Goal: Task Accomplishment & Management: Manage account settings

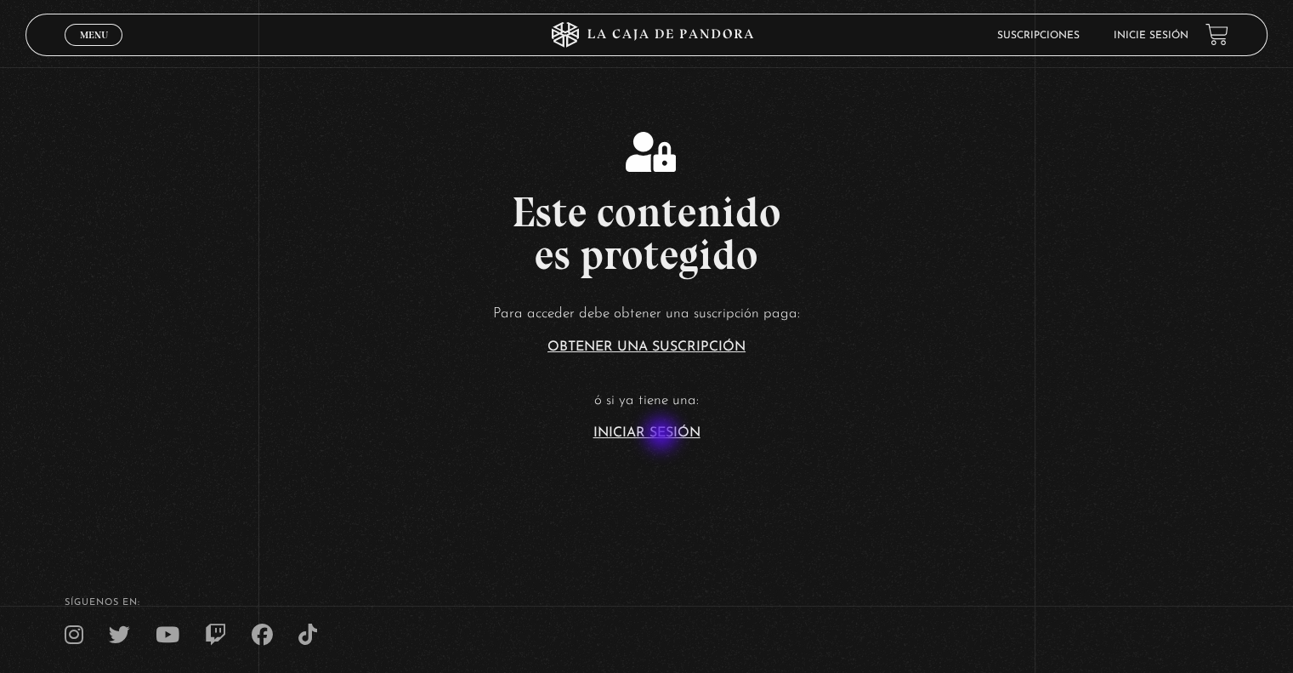
click at [662, 434] on link "Iniciar Sesión" at bounding box center [646, 433] width 107 height 14
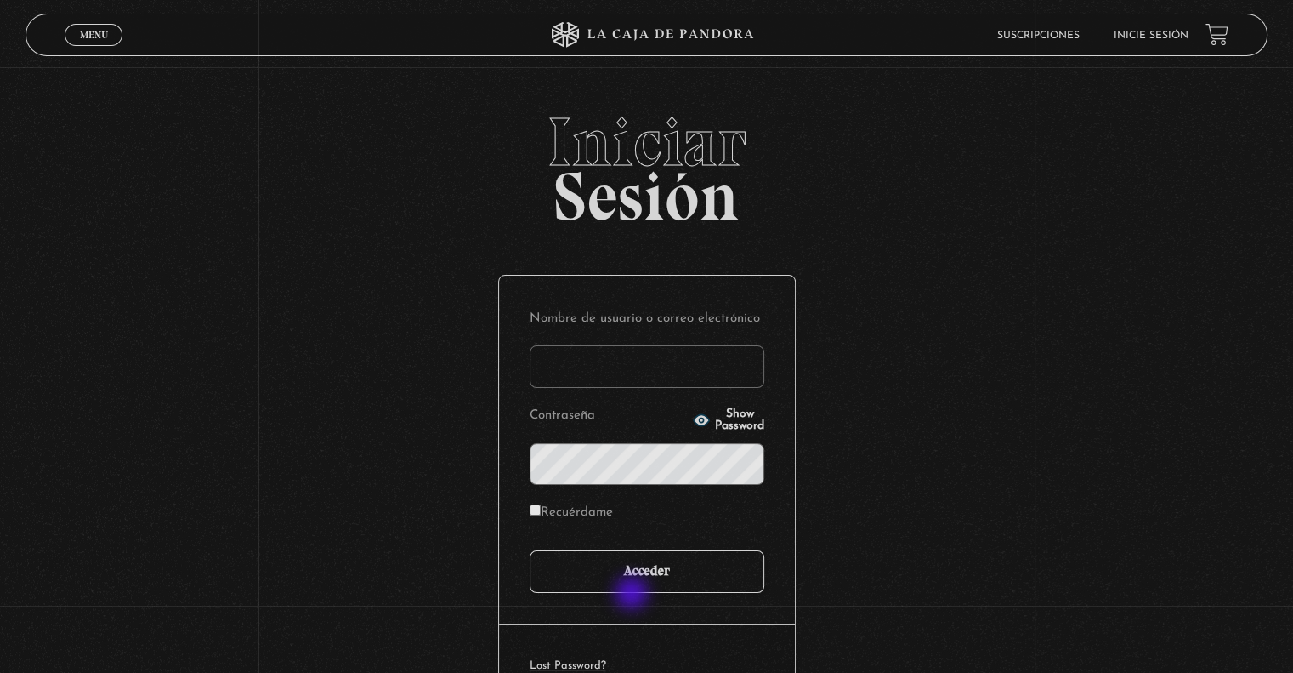
type input "[EMAIL_ADDRESS][DOMAIN_NAME]"
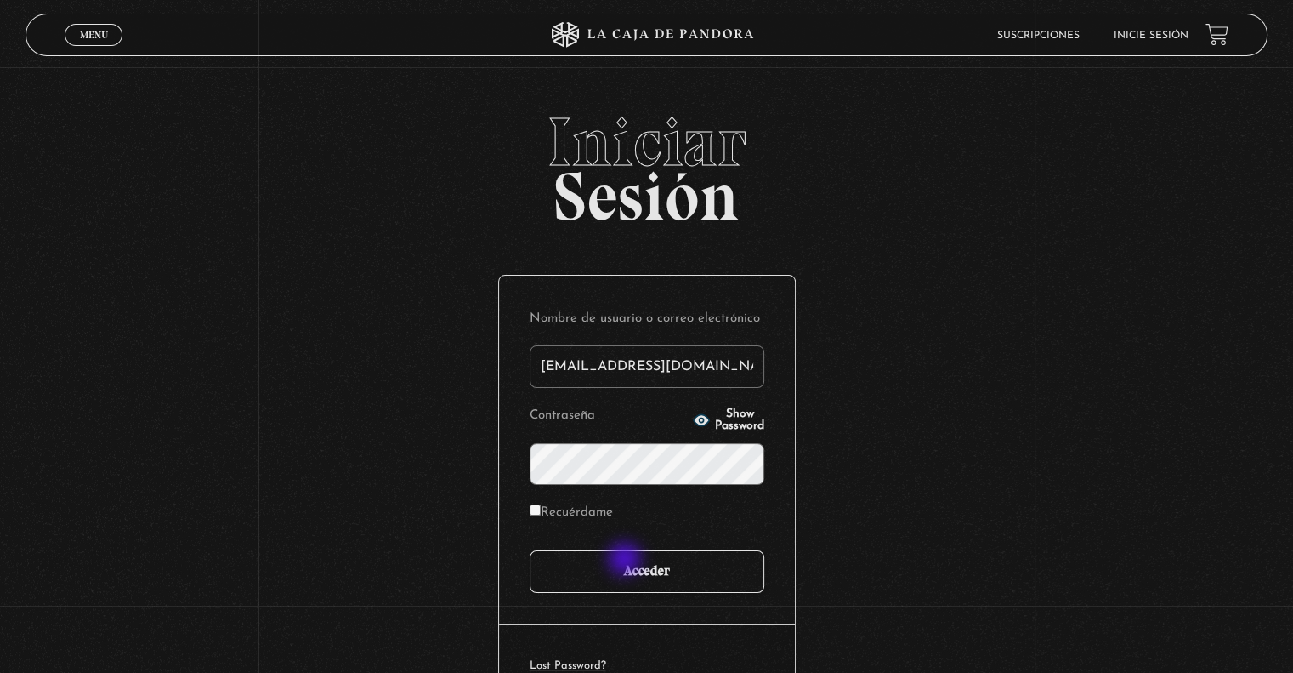
click at [627, 560] on input "Acceder" at bounding box center [647, 571] width 235 height 43
